Goal: Information Seeking & Learning: Check status

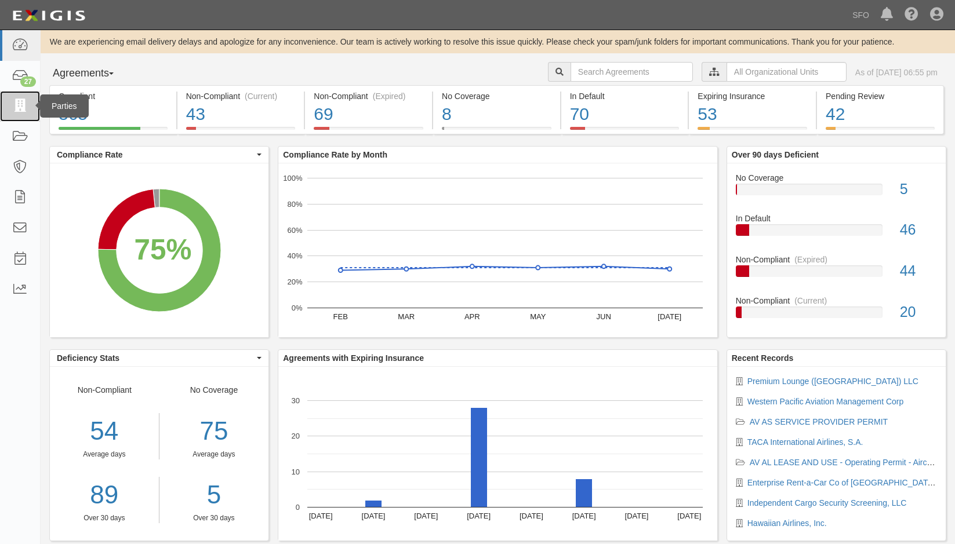
click at [15, 101] on icon at bounding box center [20, 106] width 16 height 13
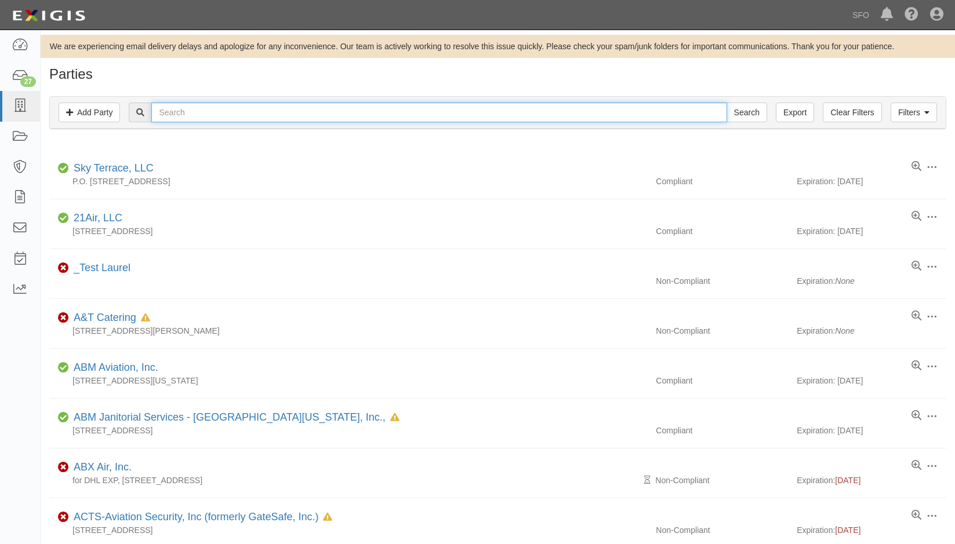
click at [163, 115] on input "text" at bounding box center [438, 113] width 575 height 20
type input "off"
click at [726, 103] on input "Search" at bounding box center [746, 113] width 41 height 20
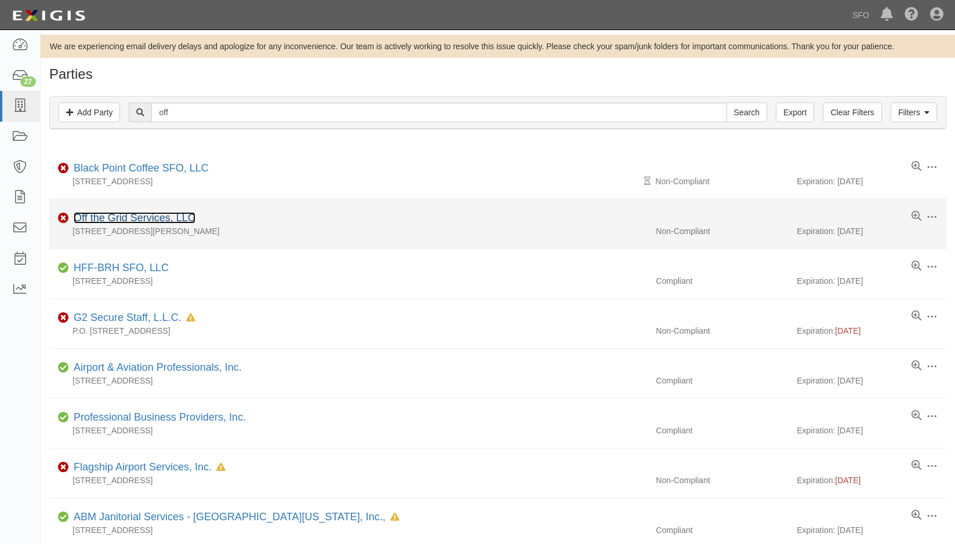
click at [141, 223] on link "Off the Grid Services, LLC" at bounding box center [135, 218] width 122 height 12
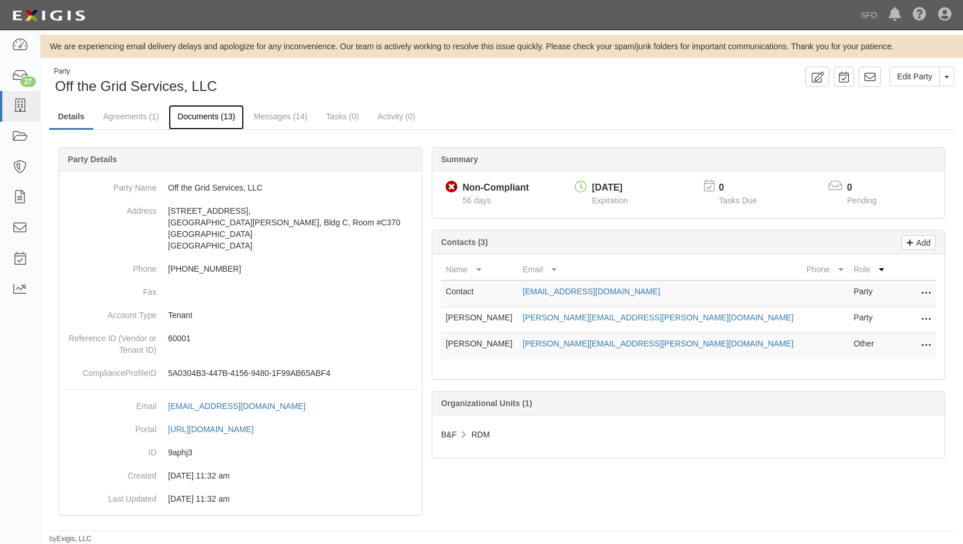
click at [232, 119] on link "Documents (13)" at bounding box center [206, 117] width 75 height 25
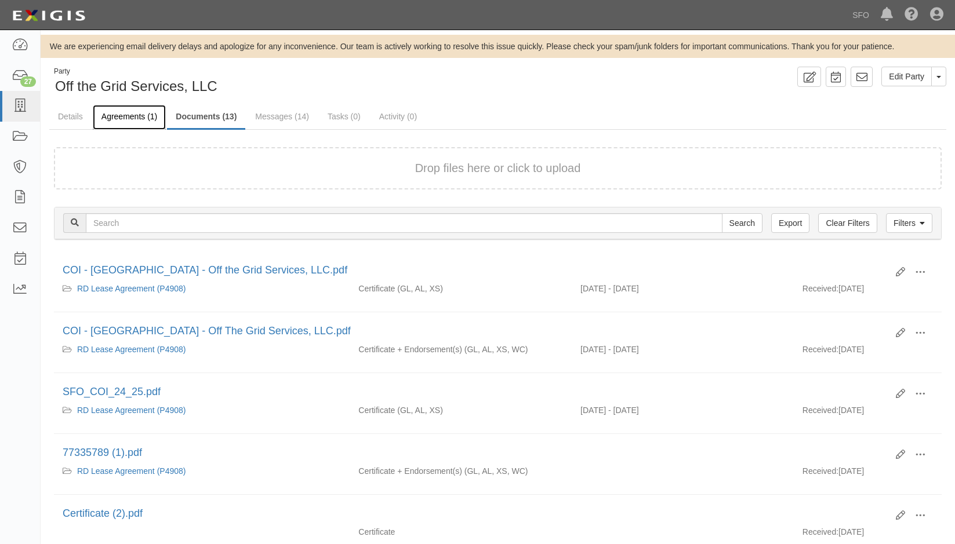
click at [140, 115] on link "Agreements (1)" at bounding box center [129, 117] width 73 height 25
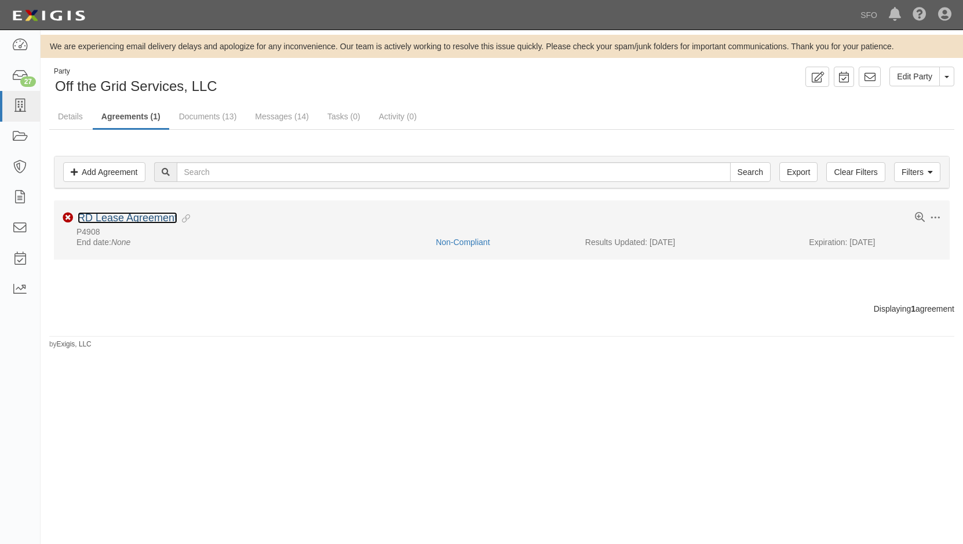
click at [144, 216] on link "RD Lease Agreement" at bounding box center [128, 218] width 100 height 12
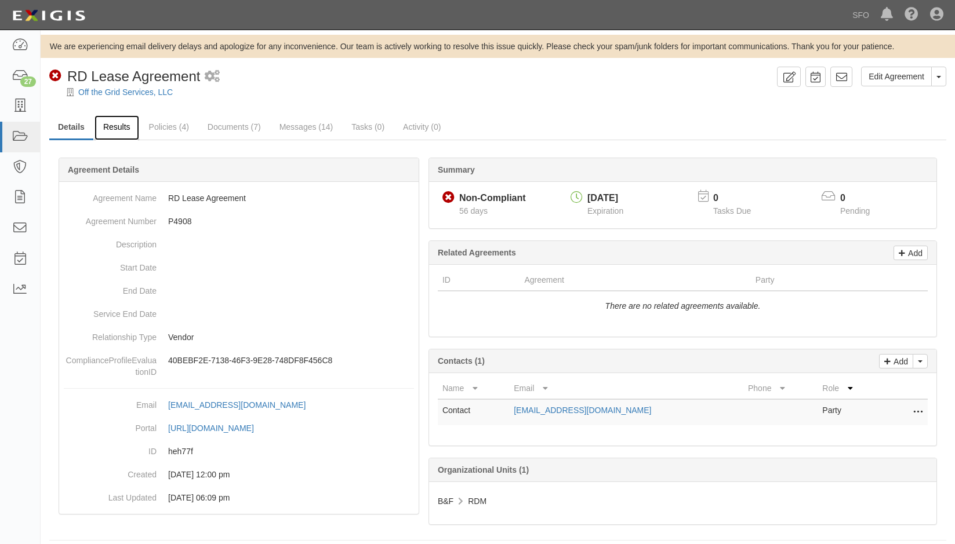
click at [126, 132] on link "Results" at bounding box center [116, 127] width 45 height 25
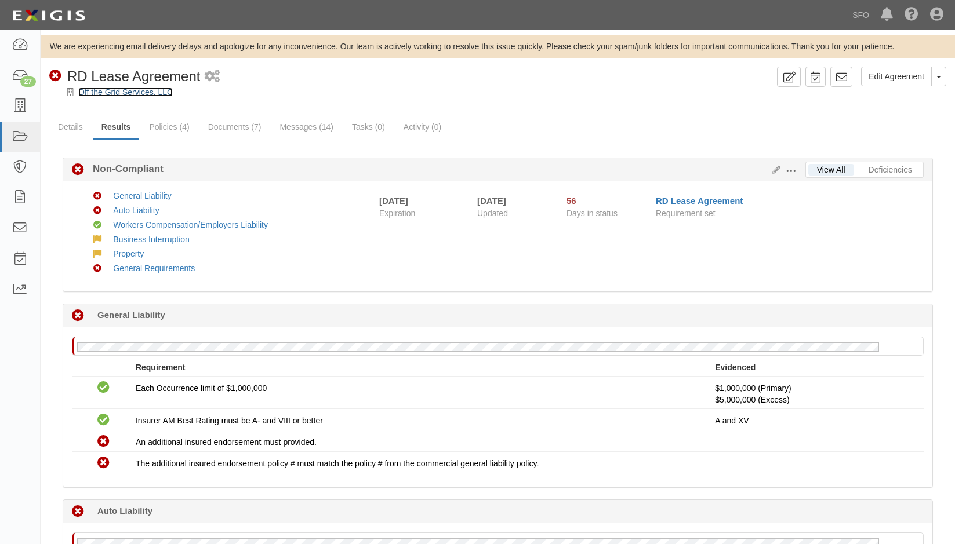
click at [107, 94] on link "Off the Grid Services, LLC" at bounding box center [125, 92] width 94 height 9
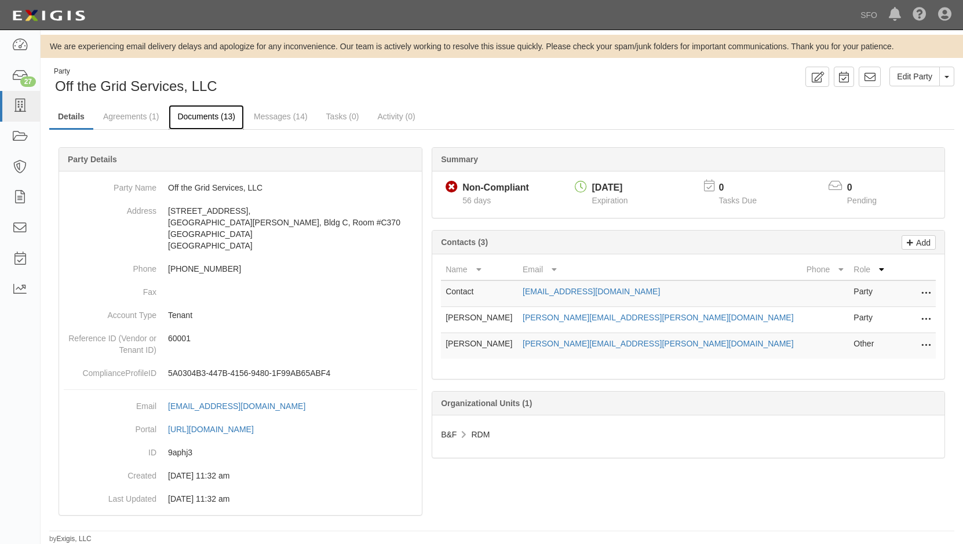
click at [238, 114] on link "Documents (13)" at bounding box center [206, 117] width 75 height 25
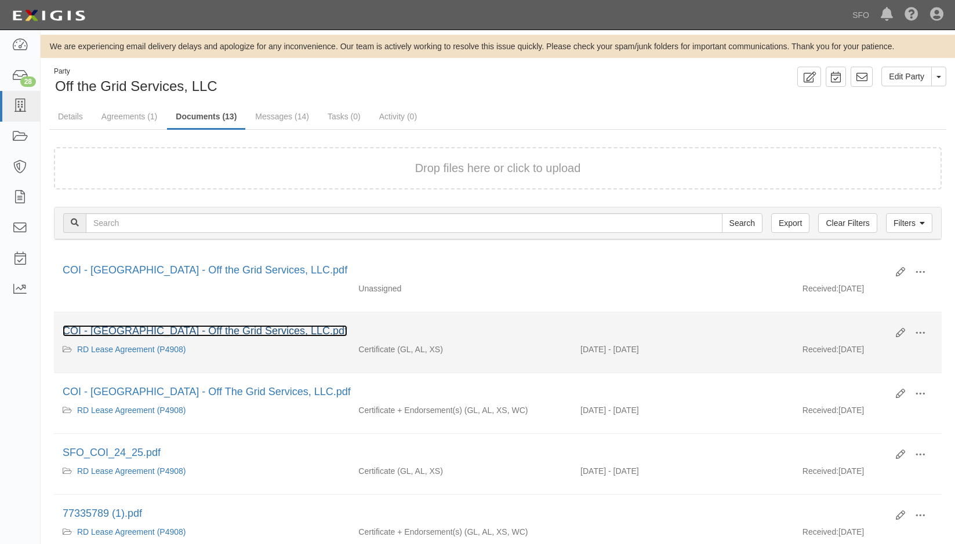
click at [220, 325] on link "COI - [GEOGRAPHIC_DATA] - Off the Grid Services, LLC.pdf" at bounding box center [205, 331] width 285 height 12
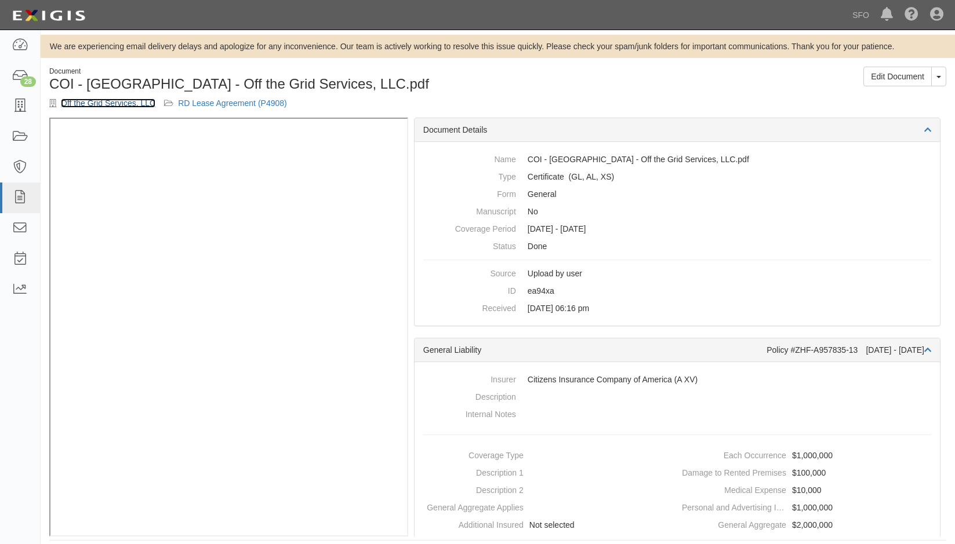
click at [108, 108] on link "Off the Grid Services, LLC" at bounding box center [108, 103] width 94 height 9
